Goal: Complete application form

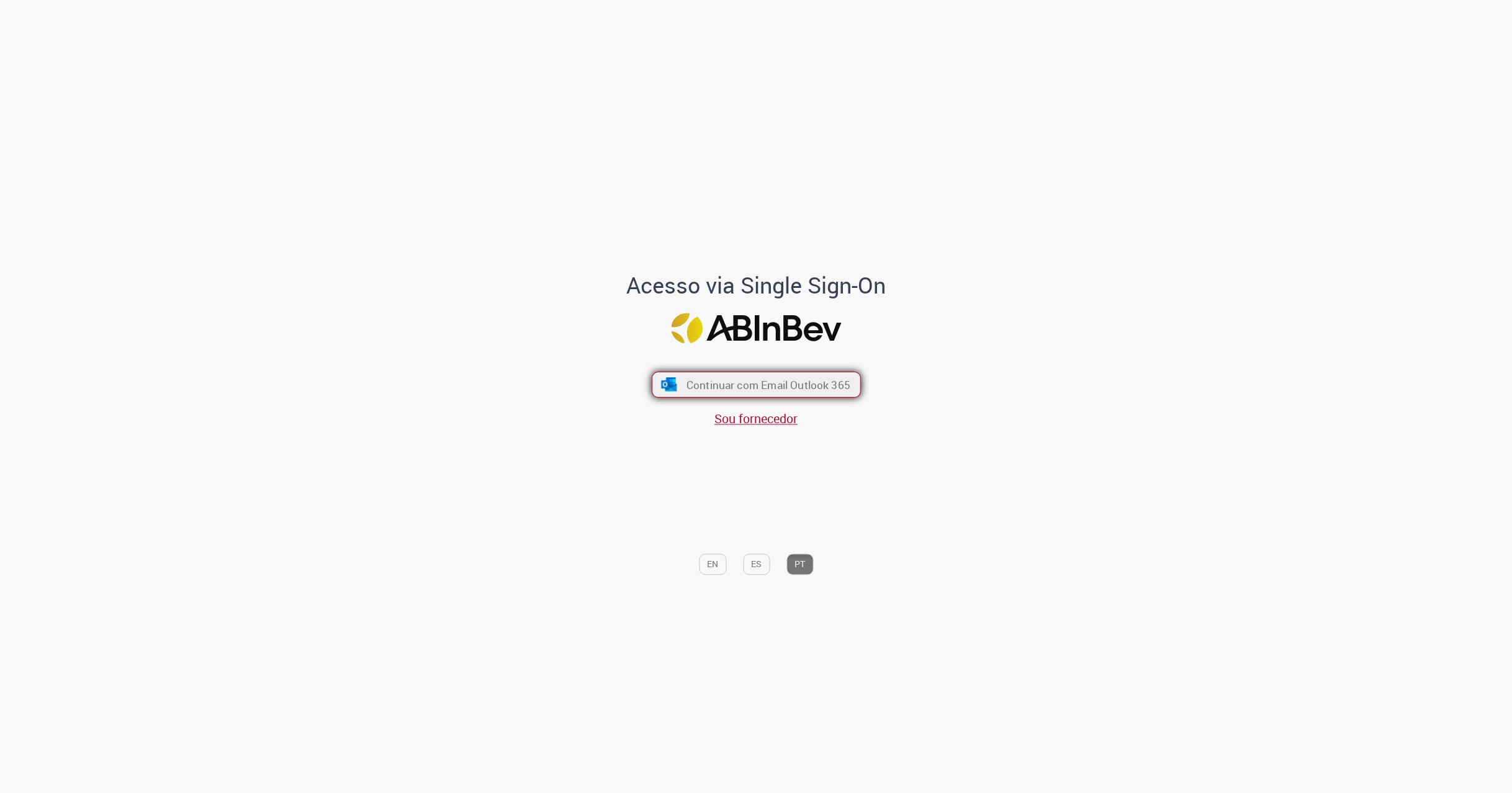
click at [759, 385] on span "Continuar com Email Outlook 365" at bounding box center [768, 384] width 164 height 14
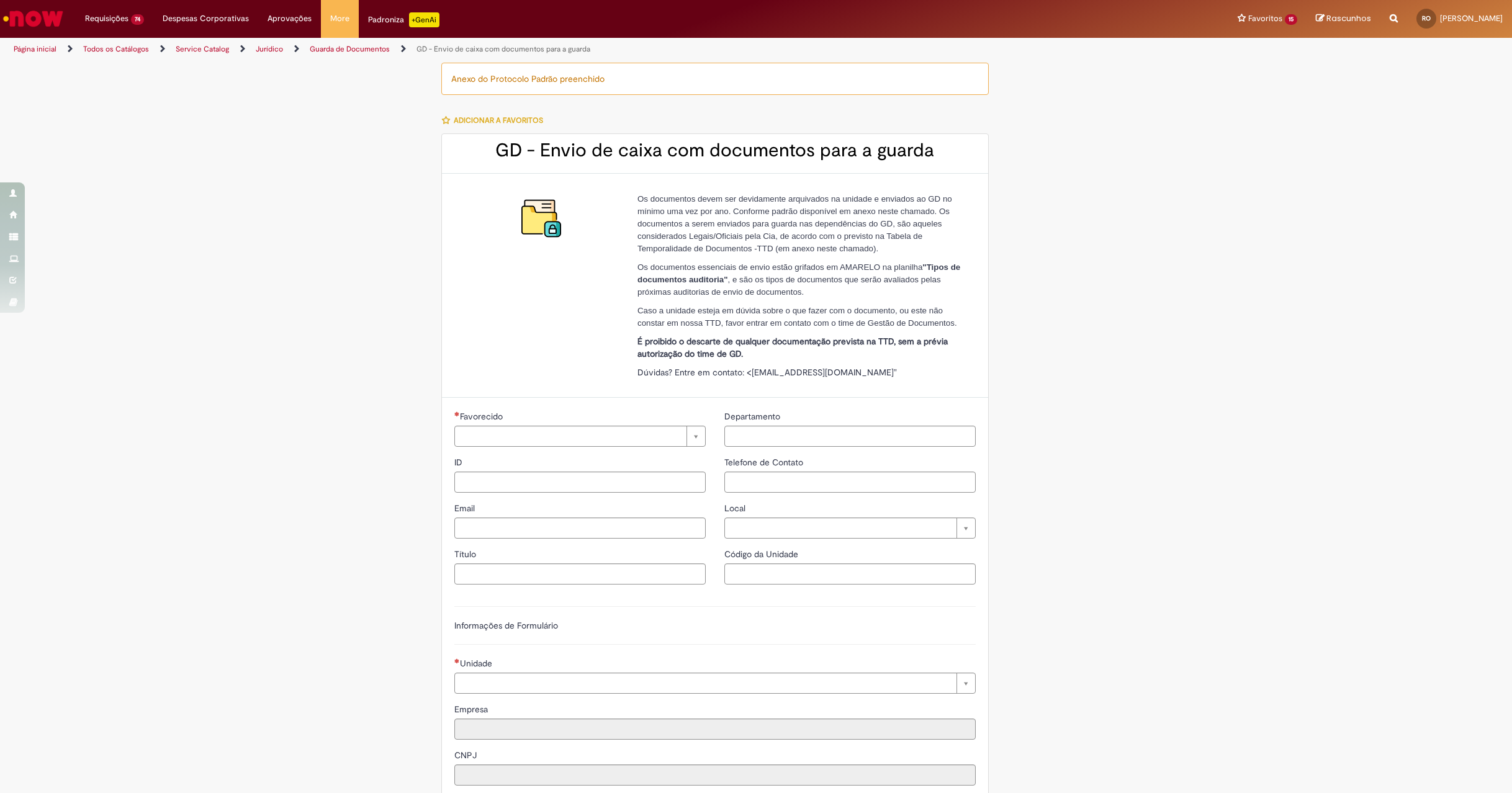
type input "**********"
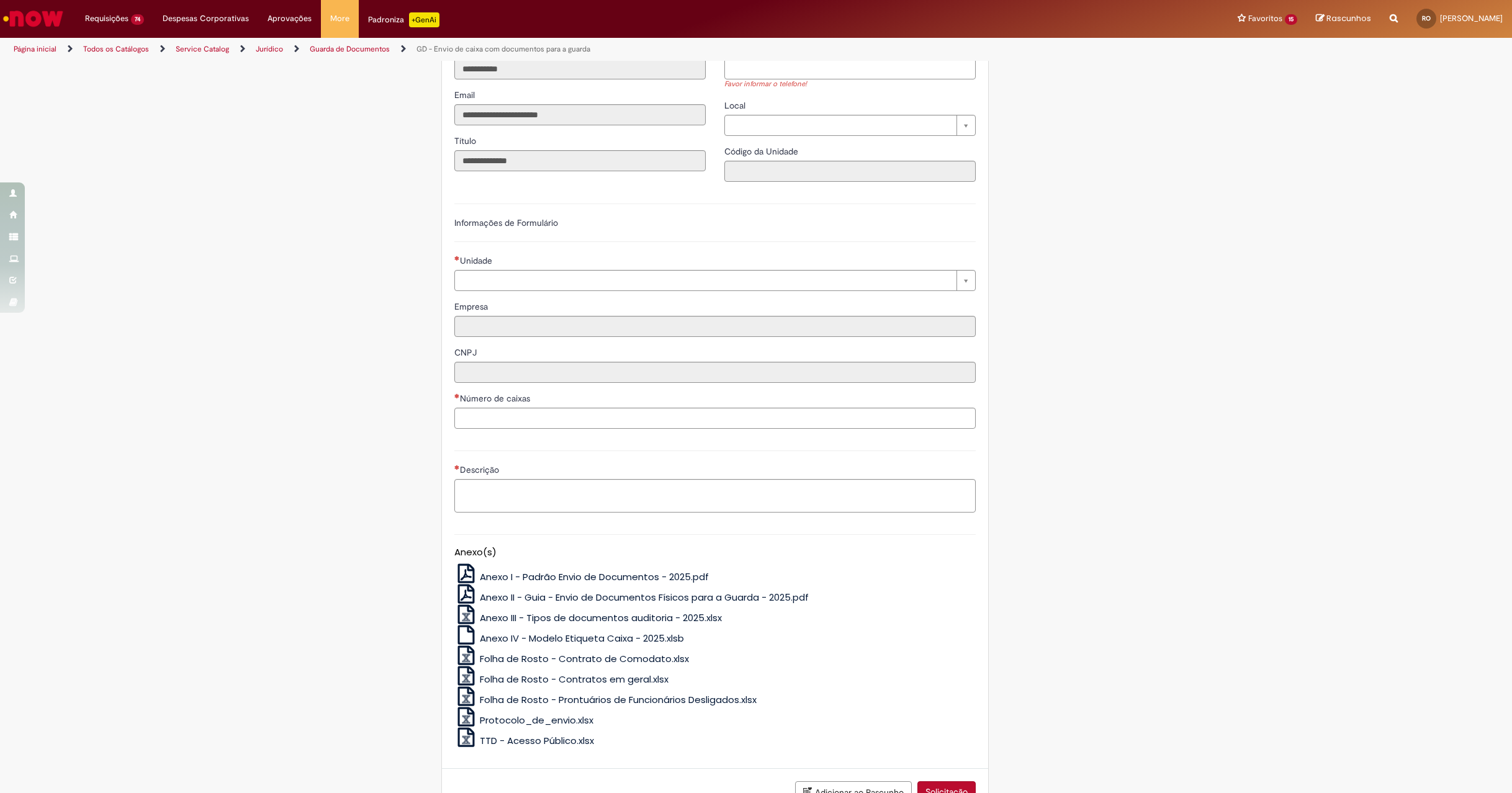
scroll to position [496, 0]
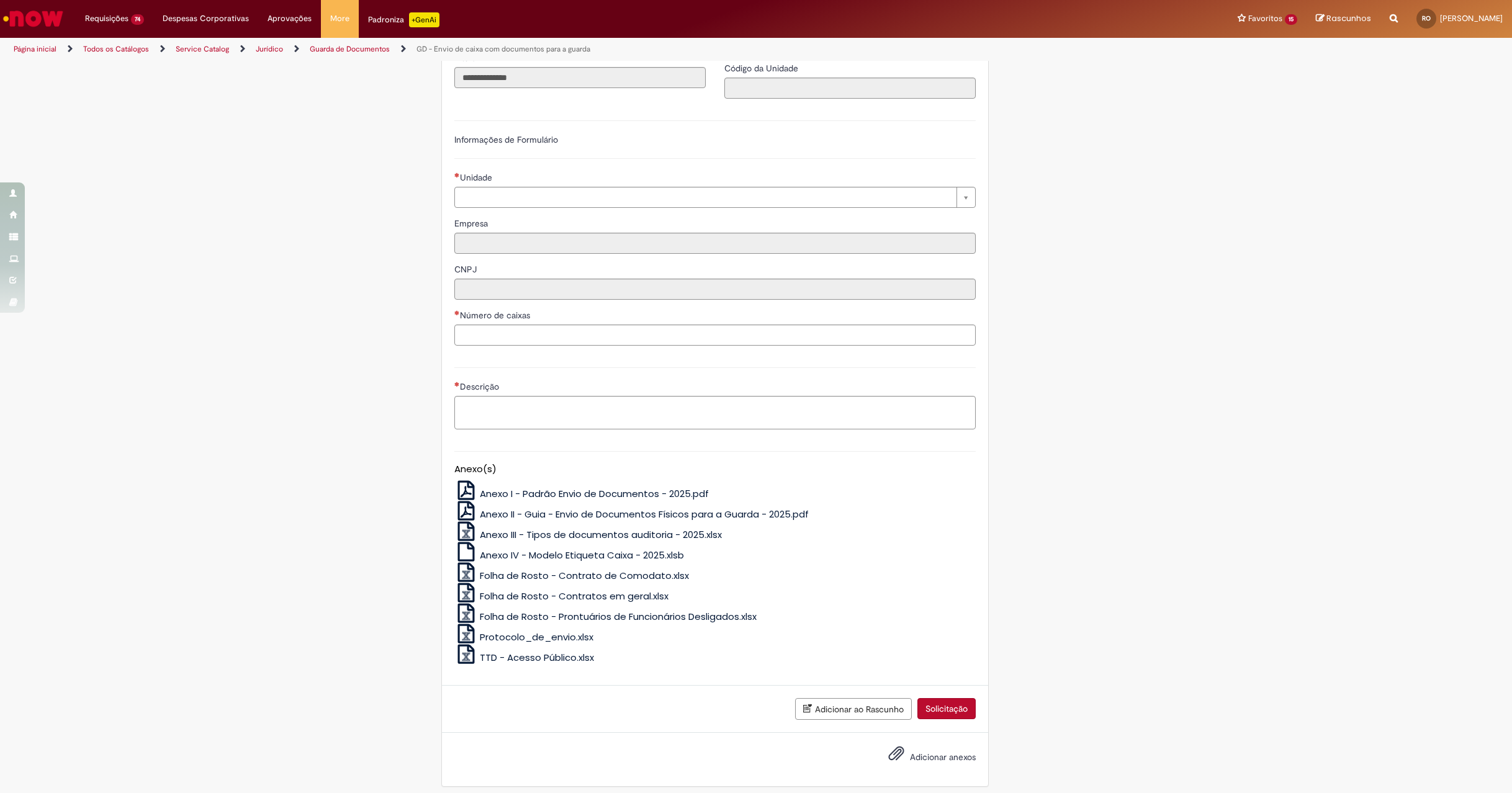
click at [535, 641] on span "Protocolo_de_envio.xlsx" at bounding box center [536, 636] width 114 height 13
